Goal: Entertainment & Leisure: Consume media (video, audio)

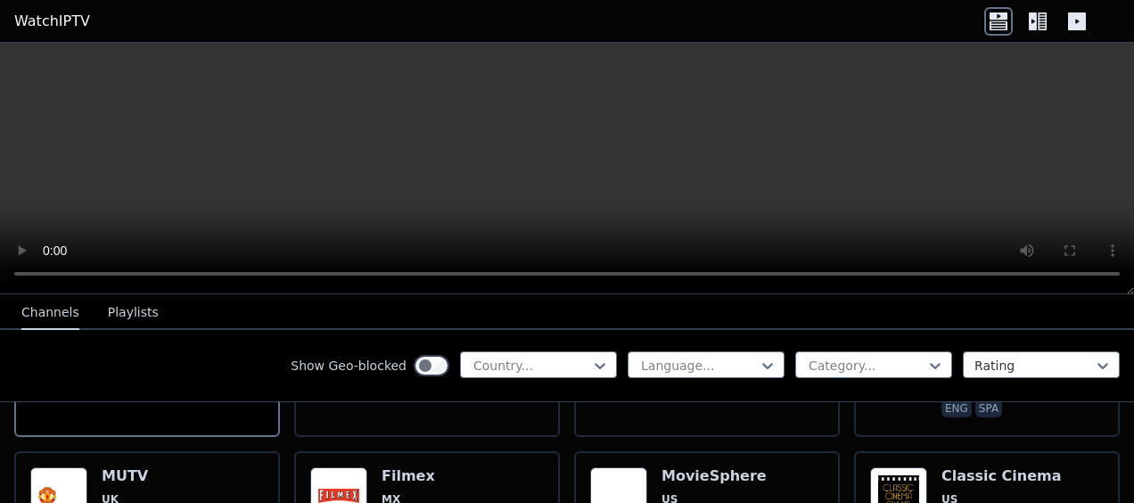
scroll to position [357, 0]
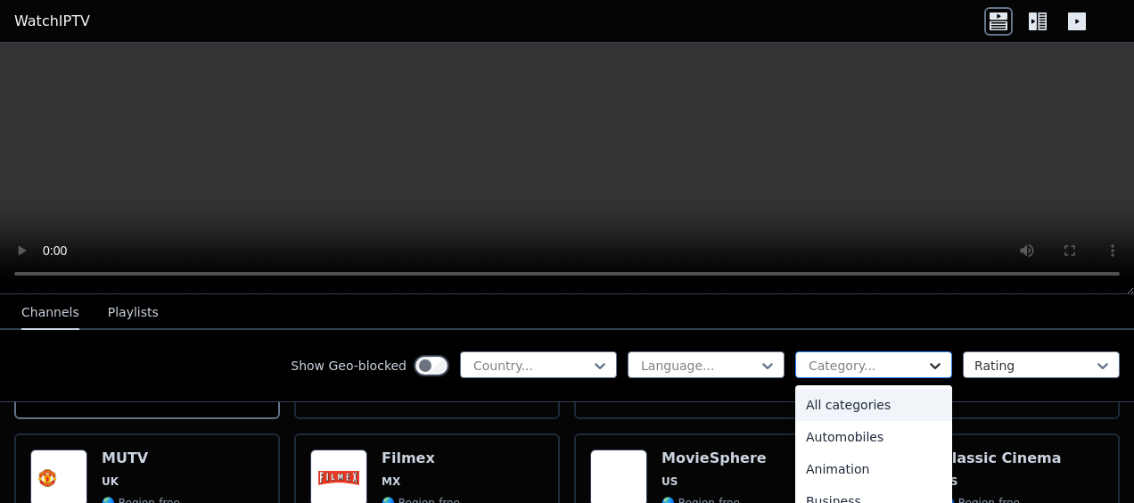
click at [926, 367] on icon at bounding box center [935, 366] width 18 height 18
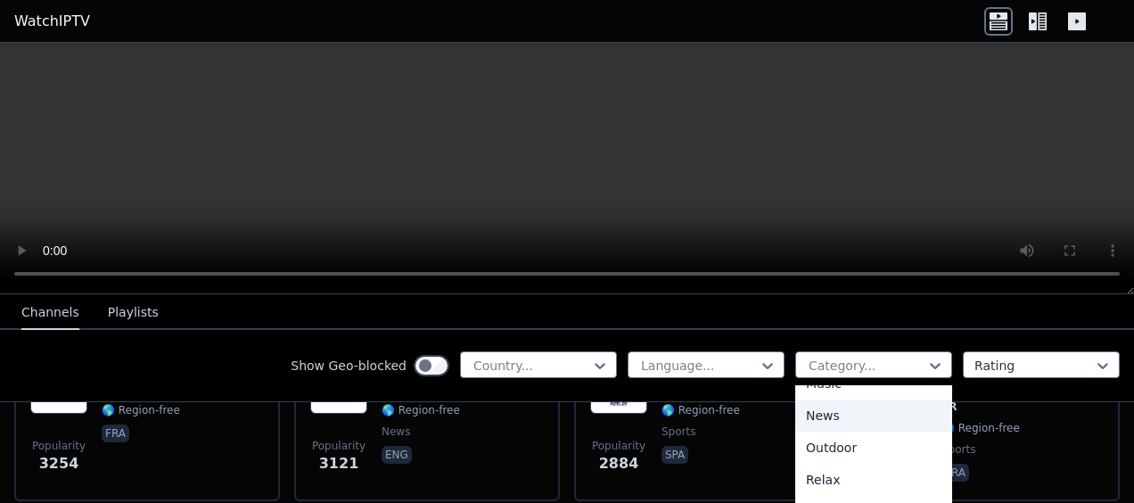
scroll to position [446, 0]
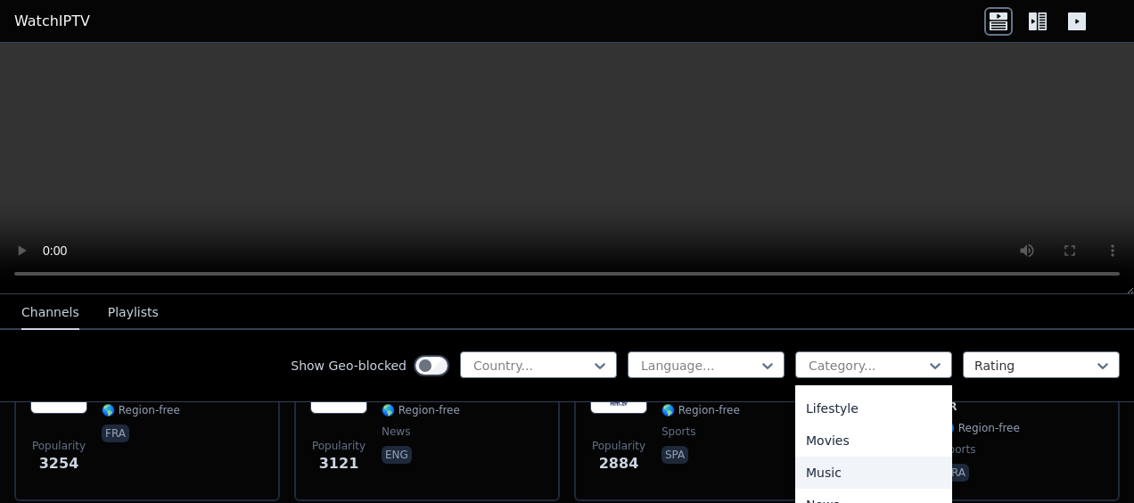
click at [806, 472] on div "Music" at bounding box center [873, 472] width 157 height 32
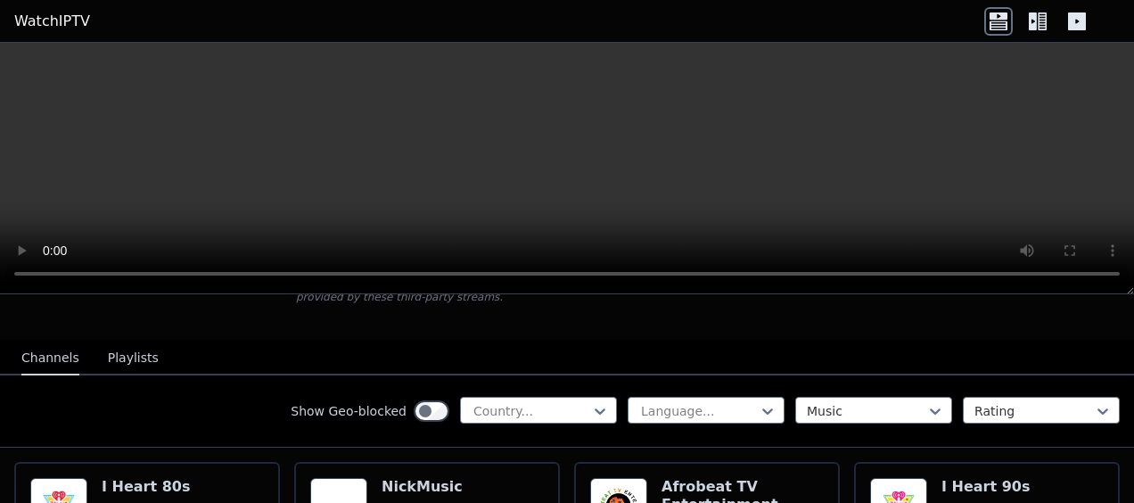
scroll to position [178, 0]
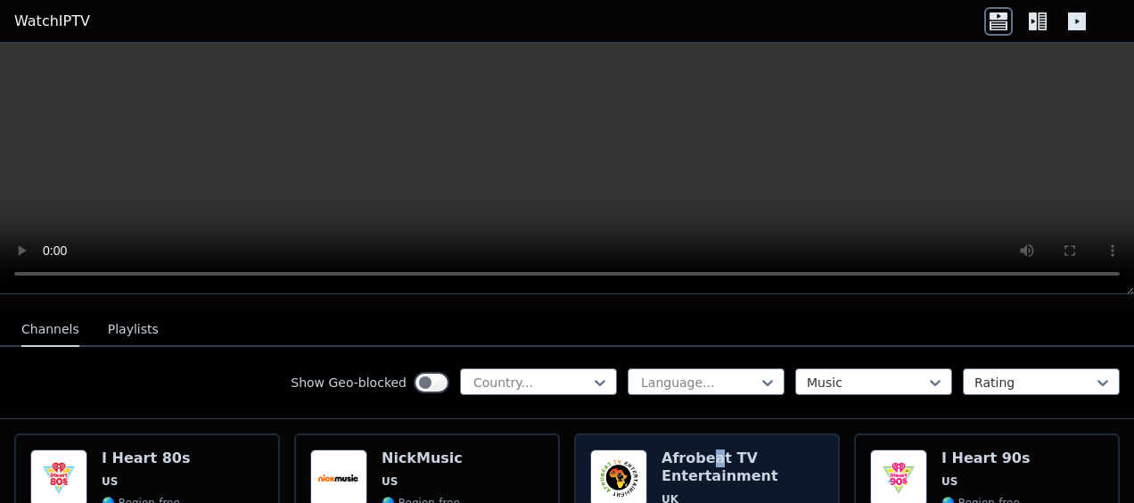
click at [702, 449] on h6 "Afrobeat TV Entertainment" at bounding box center [742, 467] width 162 height 36
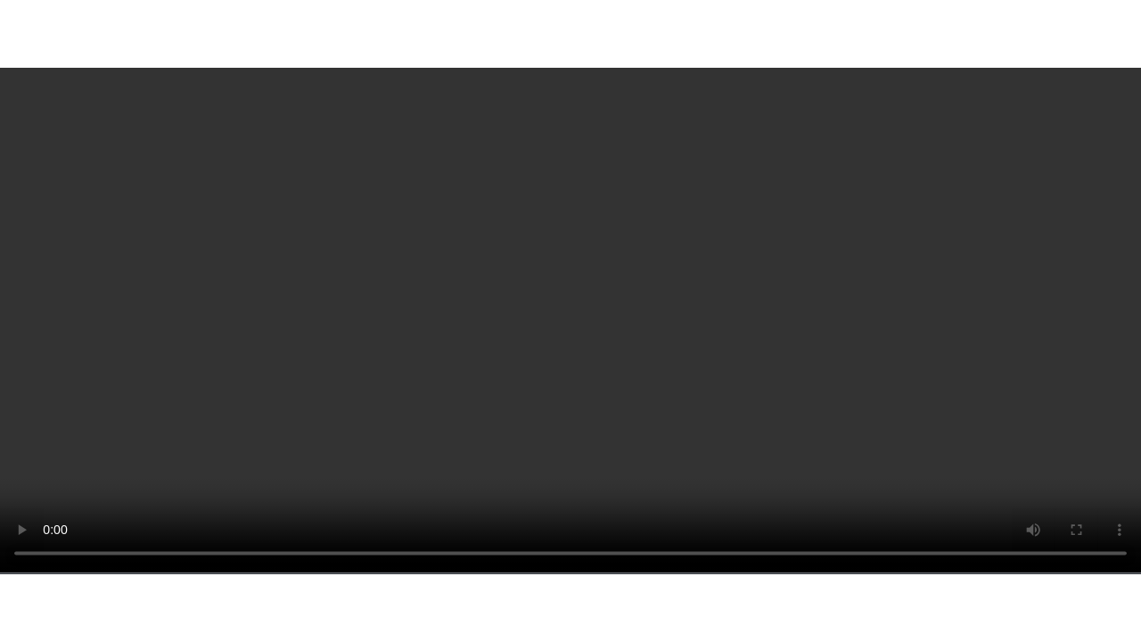
scroll to position [624, 0]
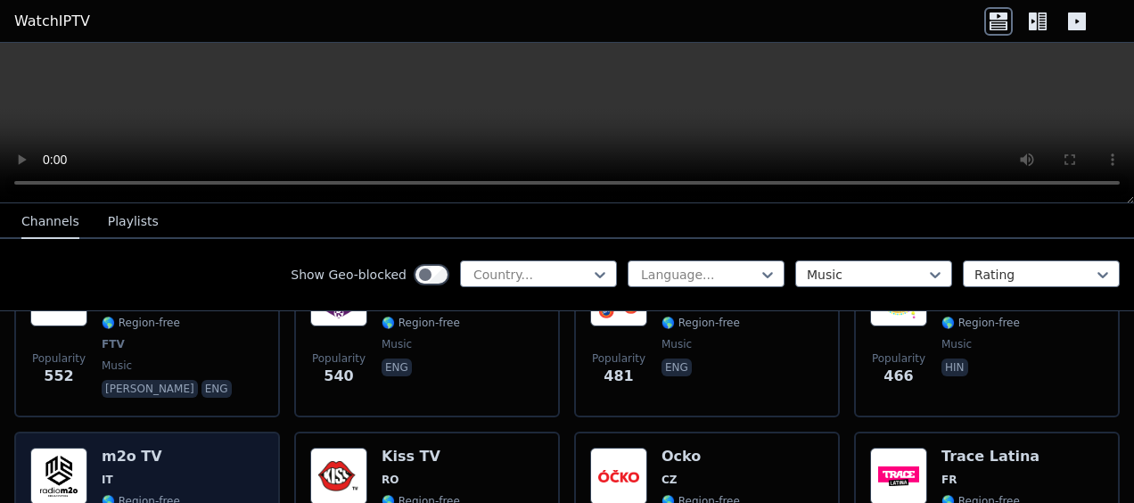
click at [118, 455] on div "m2o TV IT 🌎 Region-free music ita" at bounding box center [141, 512] width 78 height 128
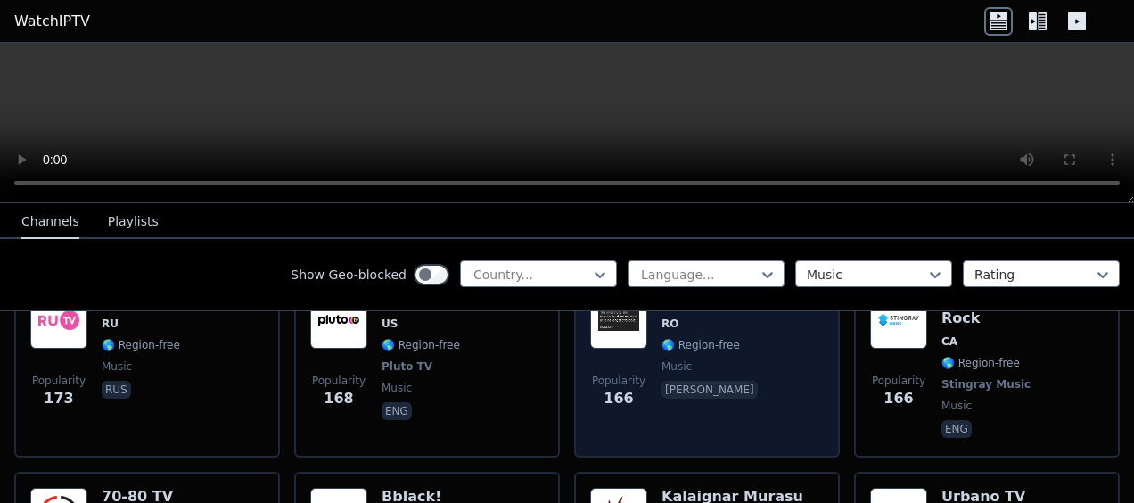
scroll to position [1872, 0]
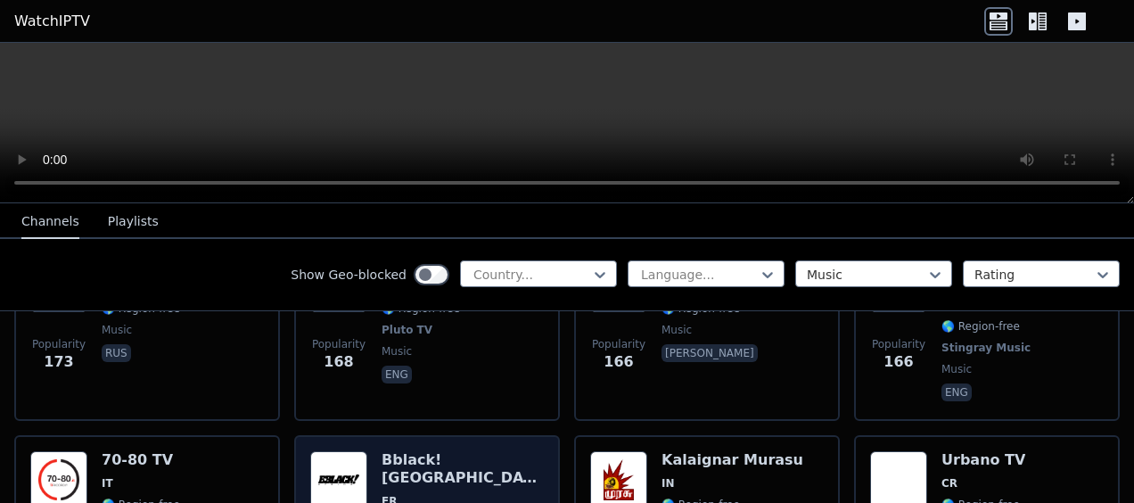
click at [465, 451] on h6 "Bblack! [GEOGRAPHIC_DATA]" at bounding box center [463, 469] width 162 height 36
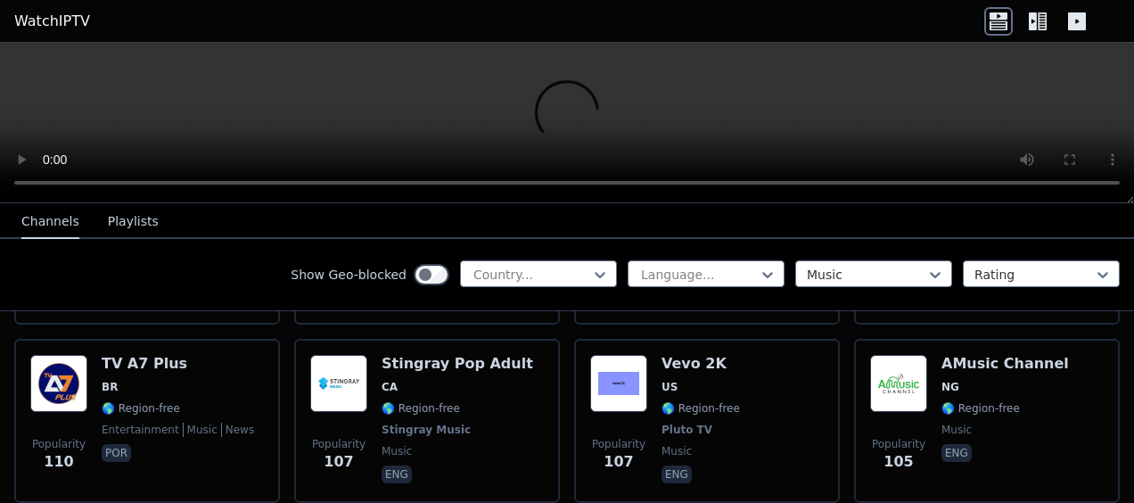
scroll to position [3031, 0]
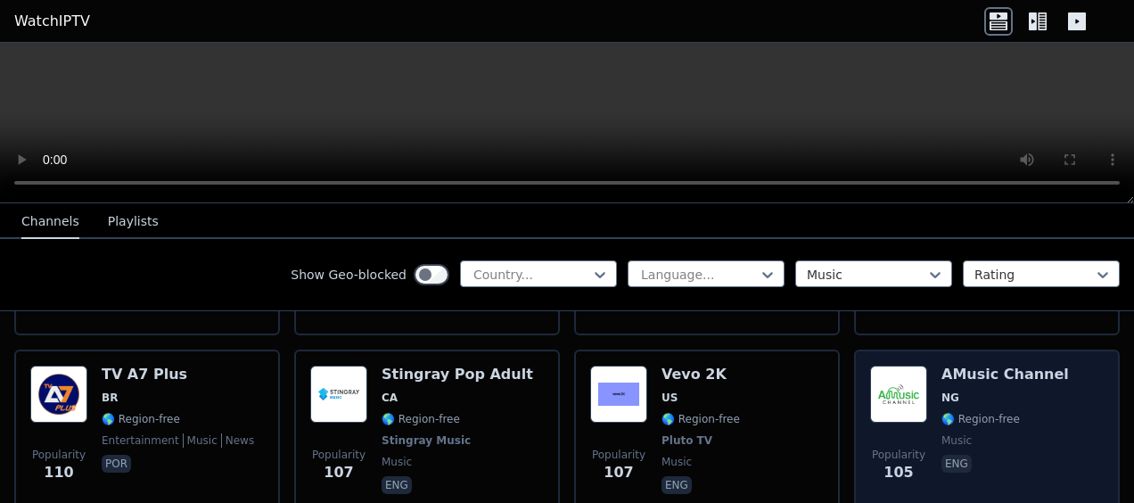
click at [991, 390] on span "NG" at bounding box center [1004, 397] width 127 height 14
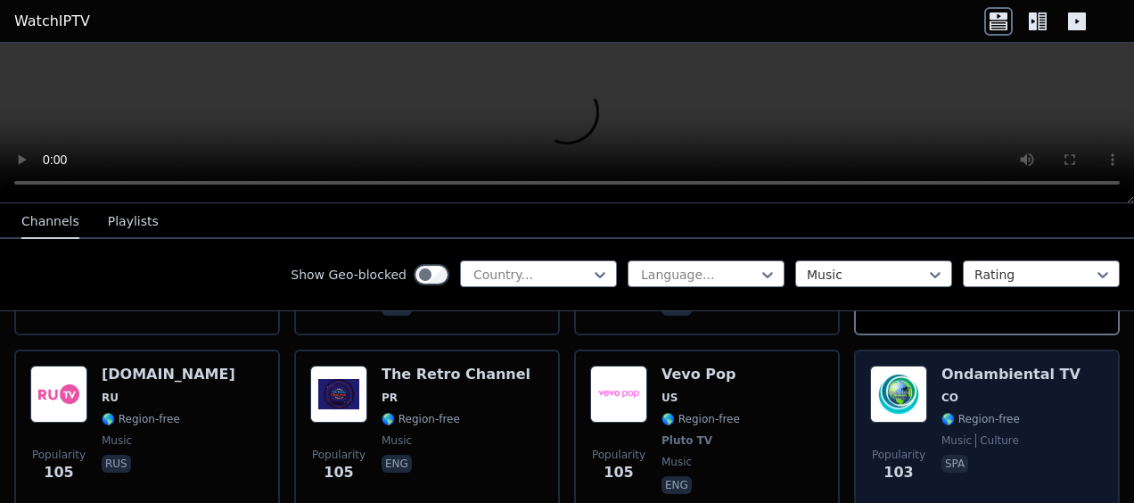
scroll to position [3298, 0]
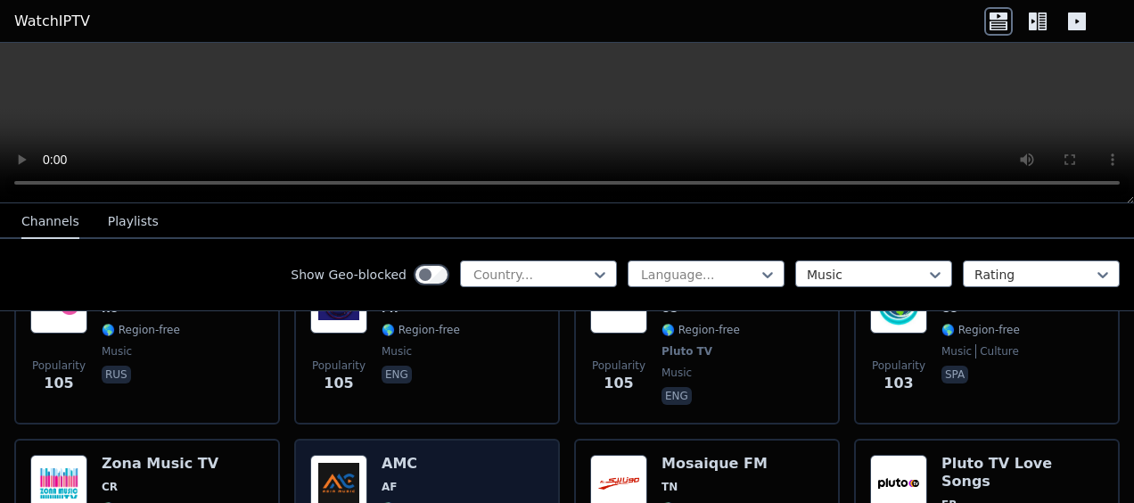
click at [410, 455] on h6 "AMC" at bounding box center [421, 464] width 78 height 18
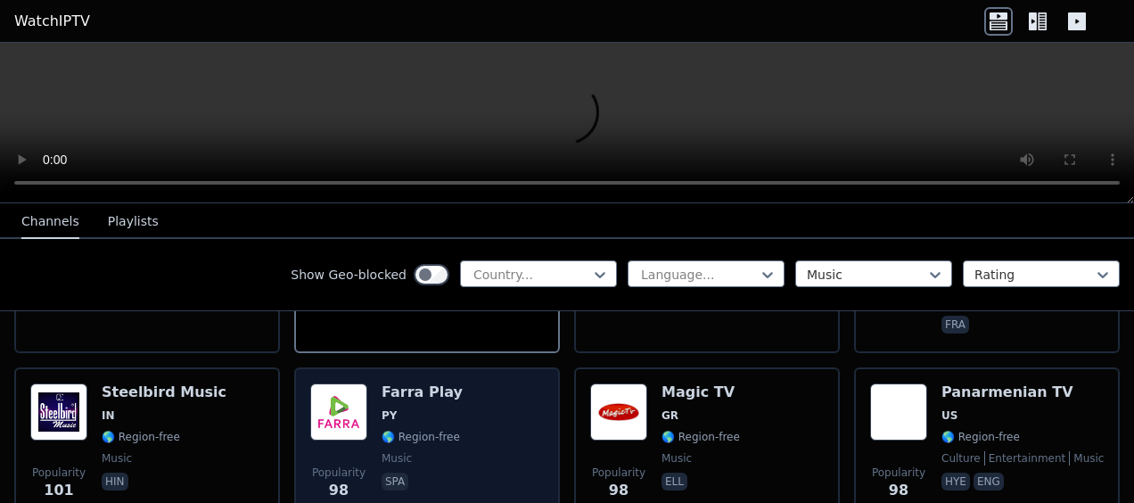
scroll to position [3655, 0]
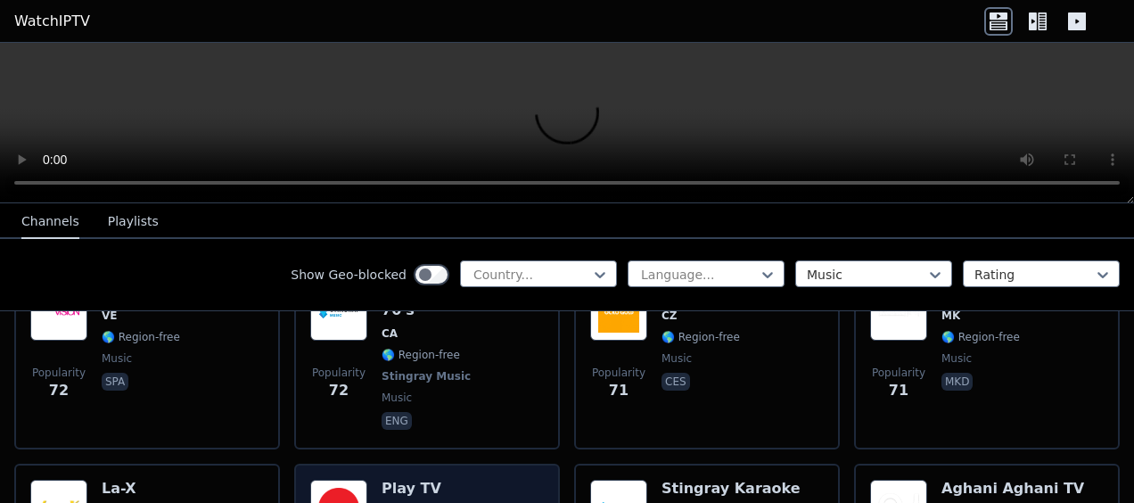
scroll to position [5616, 0]
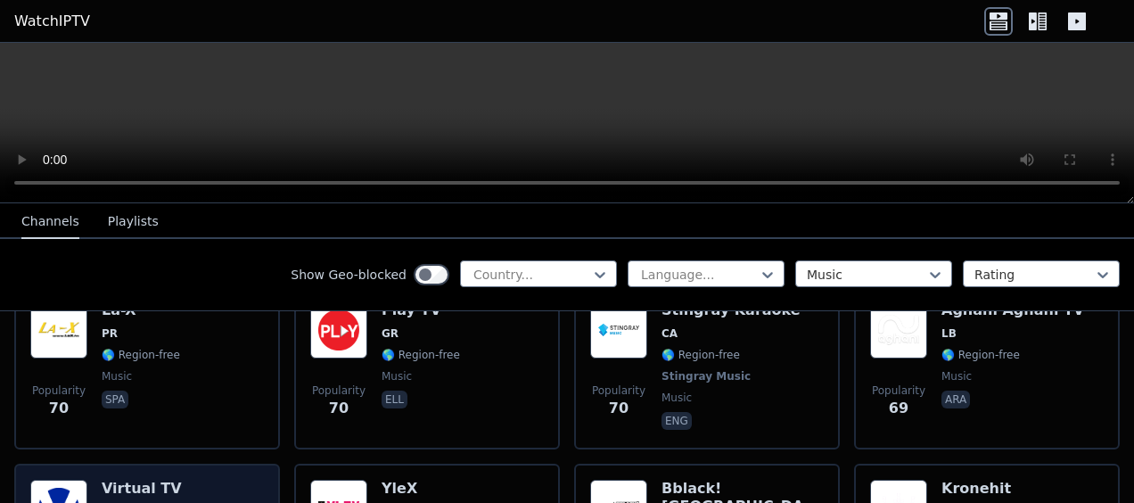
click at [138, 502] on span "BR" at bounding box center [142, 512] width 80 height 14
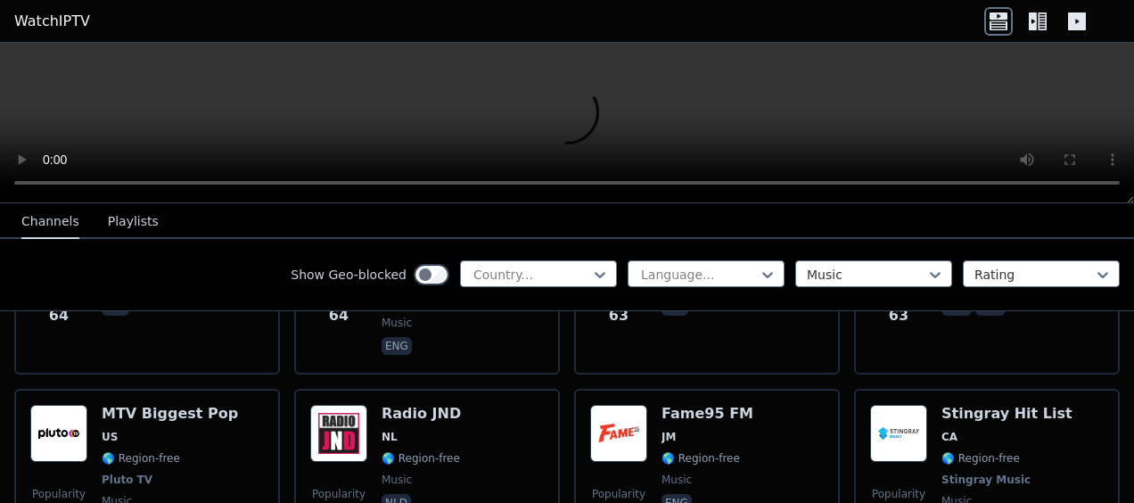
scroll to position [5973, 0]
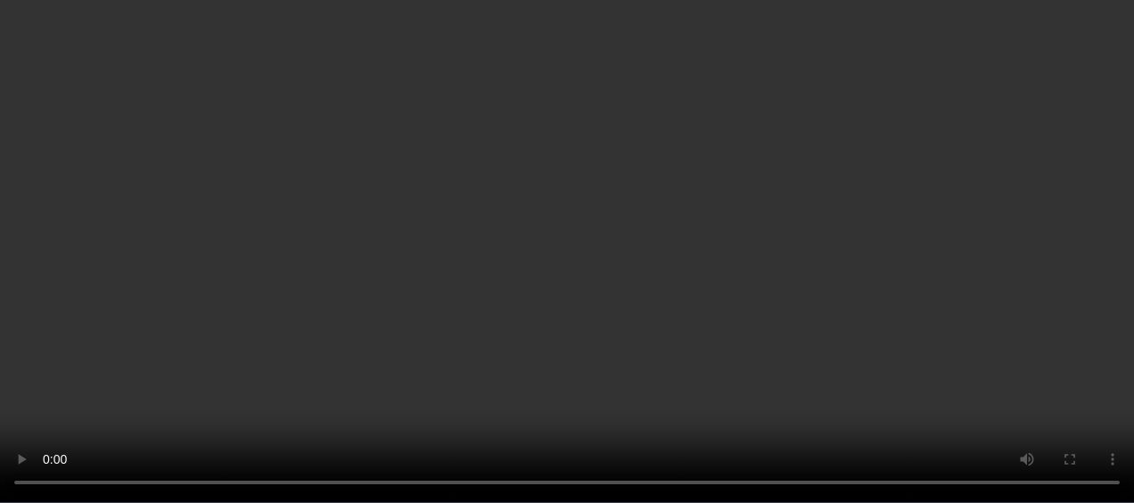
scroll to position [6151, 0]
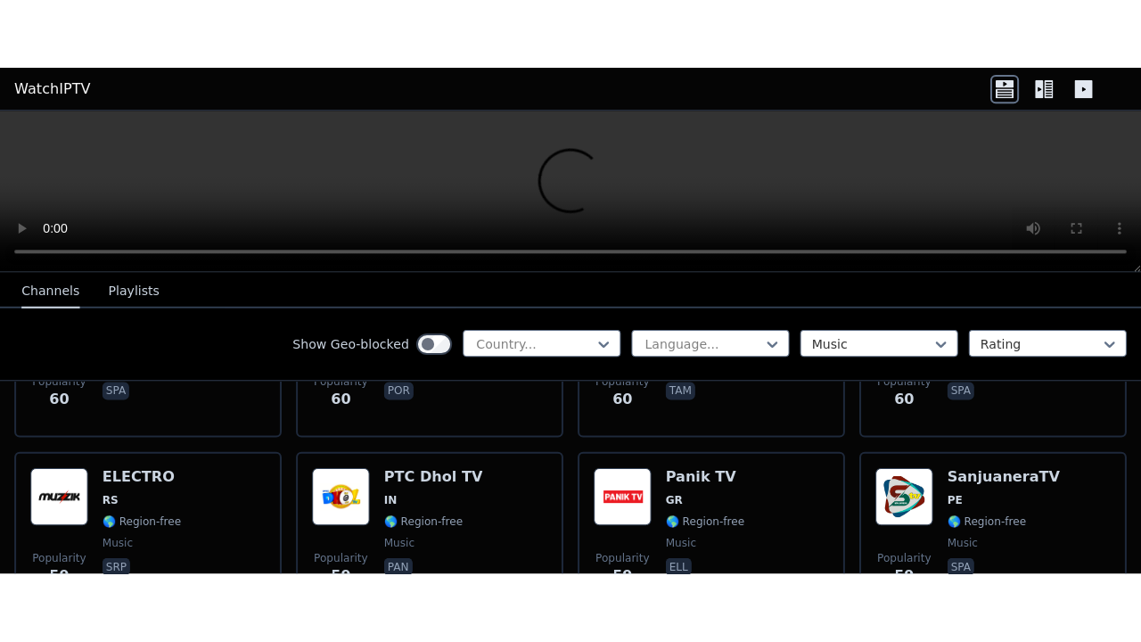
scroll to position [6686, 0]
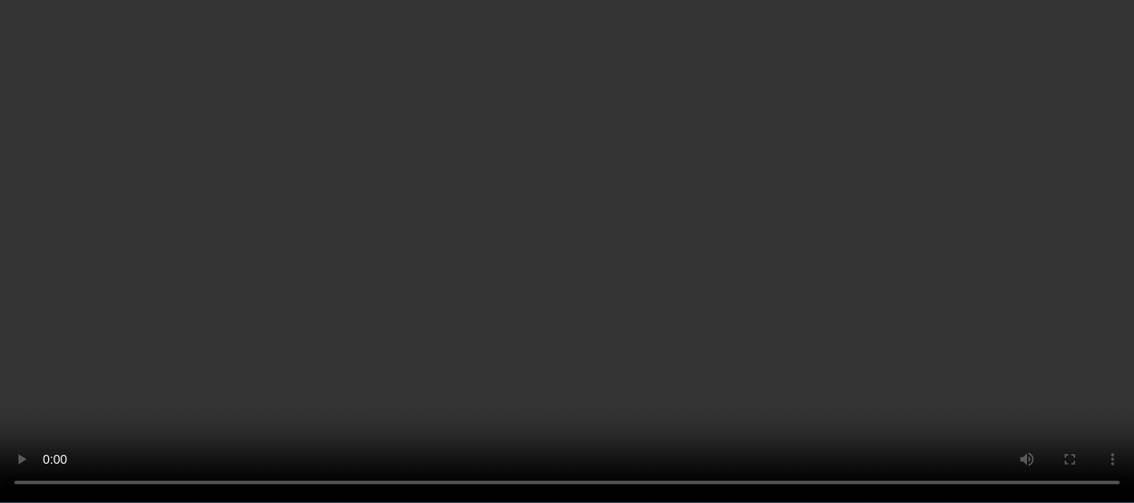
scroll to position [7042, 0]
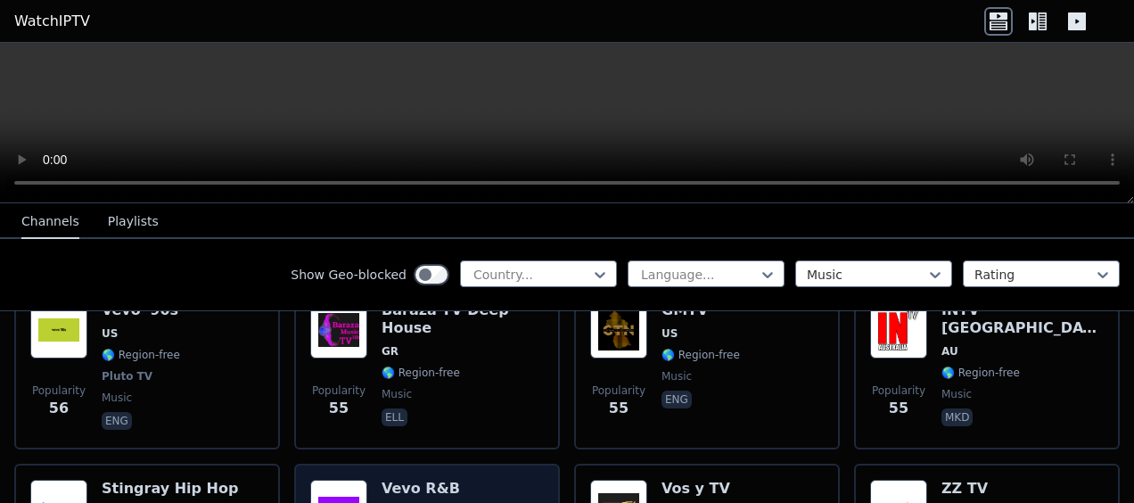
click at [428, 502] on span "US" at bounding box center [421, 512] width 78 height 14
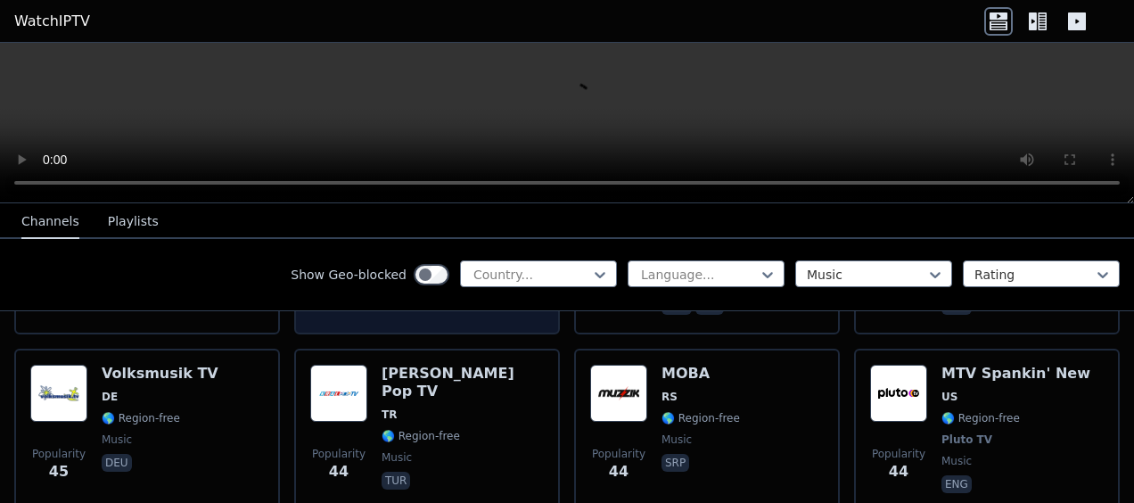
scroll to position [8469, 0]
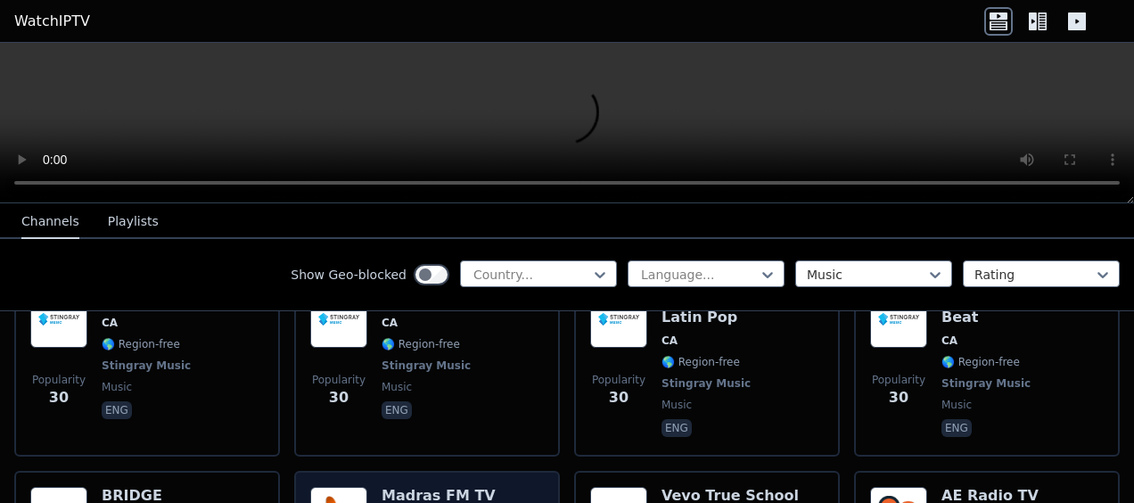
scroll to position [11232, 0]
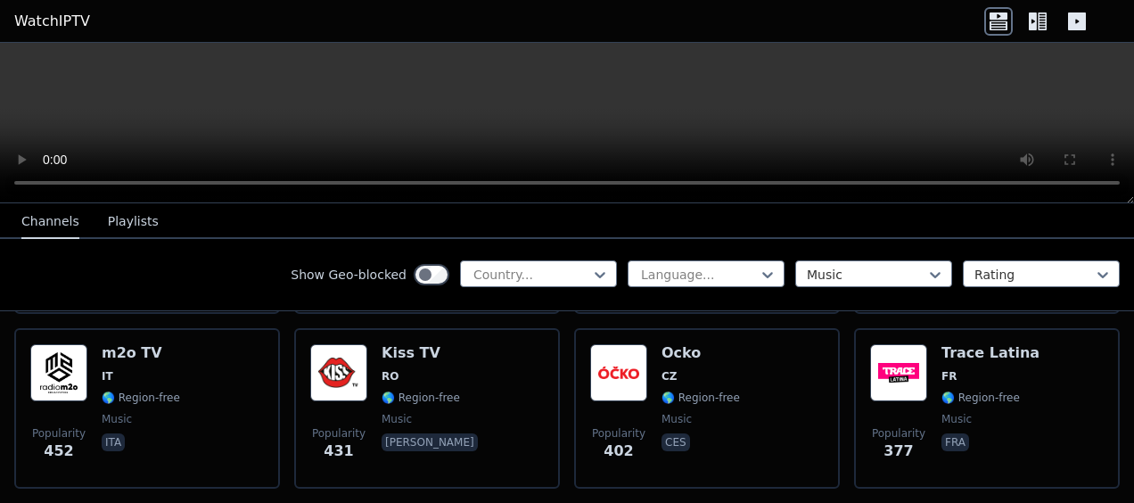
scroll to position [93, 0]
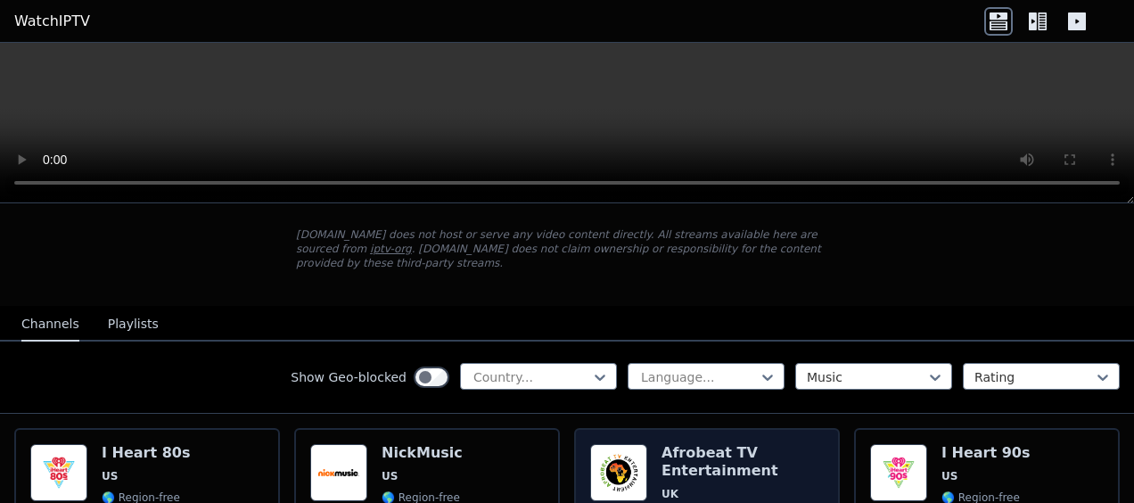
click at [686, 444] on h6 "Afrobeat TV Entertainment" at bounding box center [742, 462] width 162 height 36
